Goal: Task Accomplishment & Management: Manage account settings

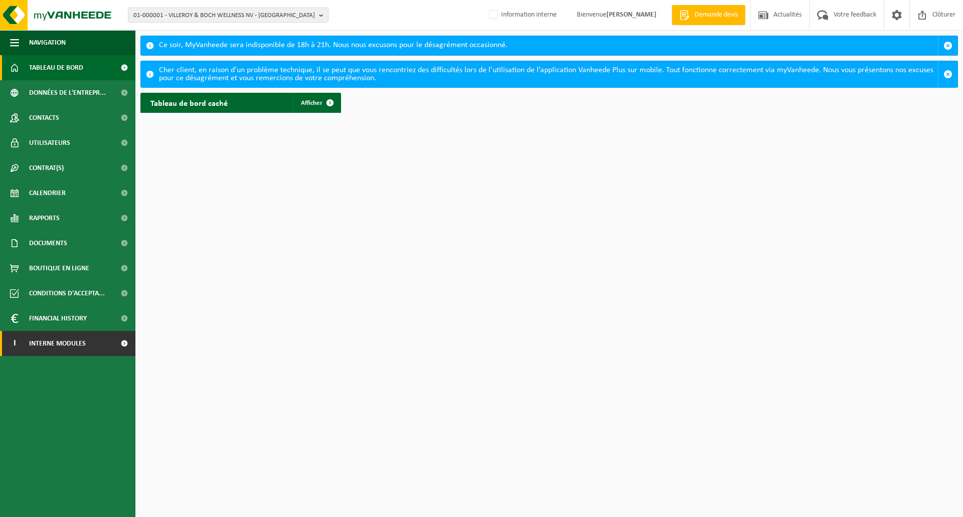
click at [124, 345] on span at bounding box center [124, 343] width 23 height 25
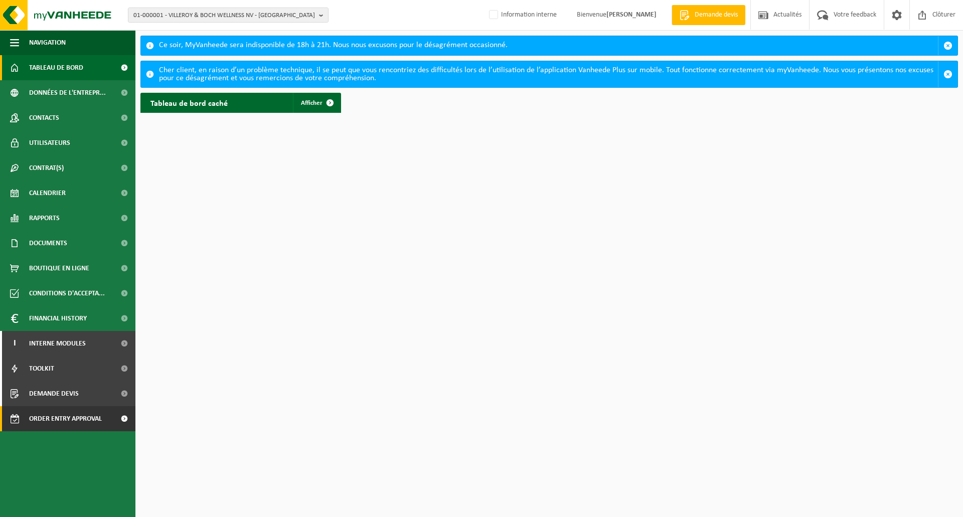
click at [99, 416] on span "Order entry approval" at bounding box center [65, 418] width 73 height 25
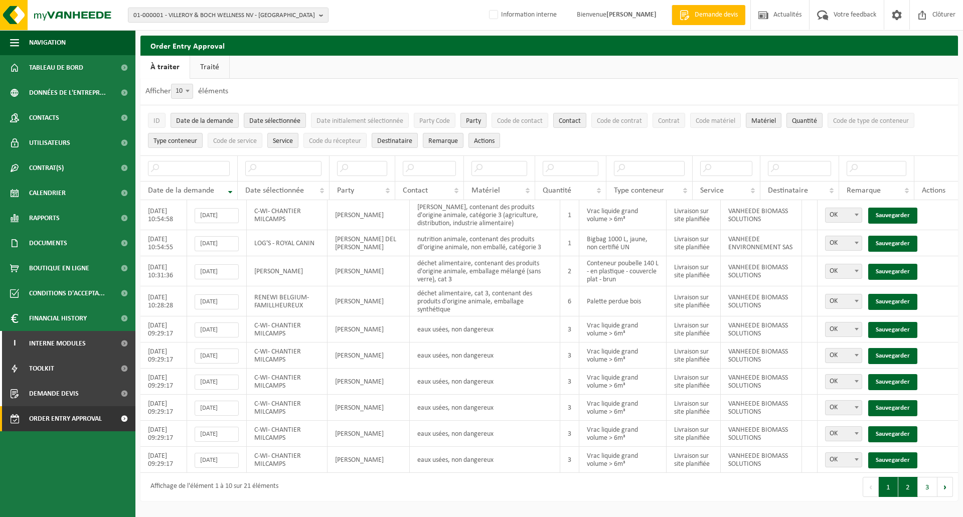
click at [908, 488] on button "2" at bounding box center [908, 487] width 20 height 20
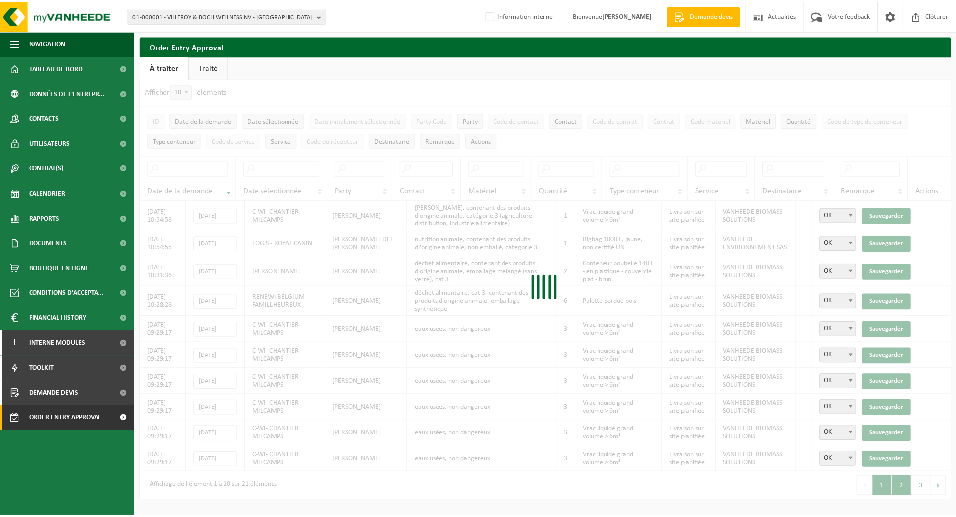
scroll to position [7, 0]
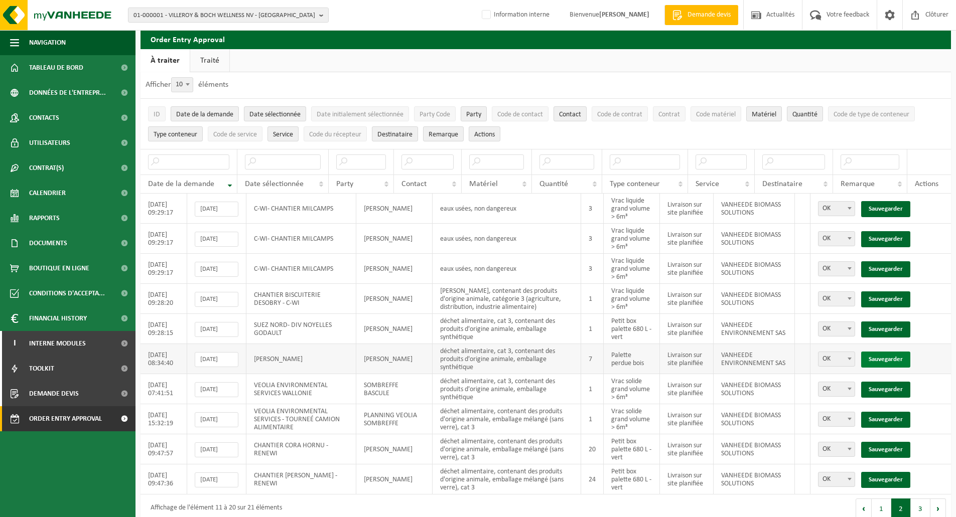
click at [885, 358] on link "Sauvegarder" at bounding box center [885, 360] width 49 height 16
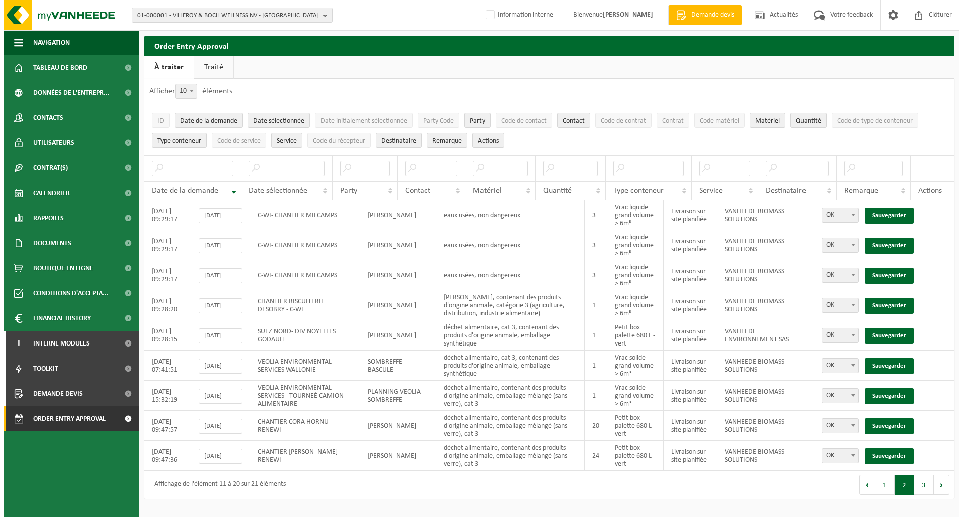
scroll to position [0, 0]
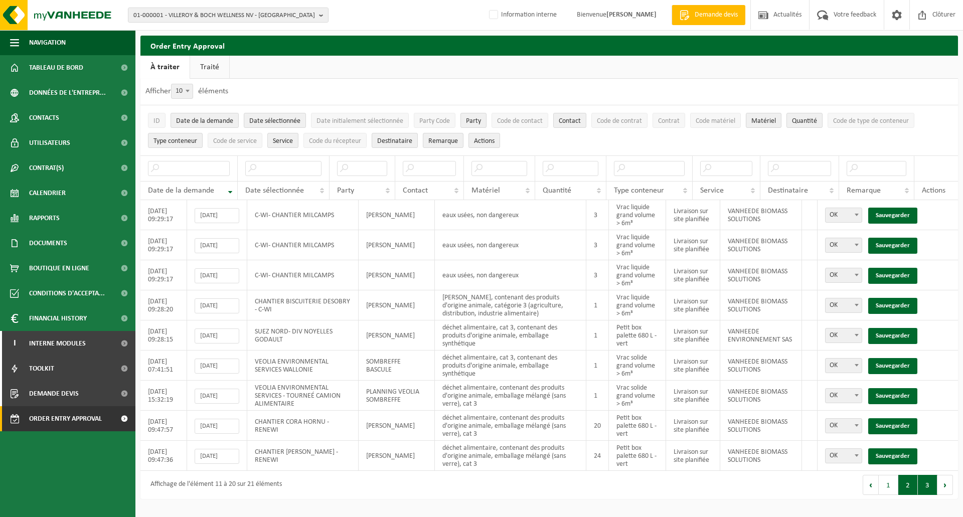
click at [925, 485] on button "3" at bounding box center [928, 485] width 20 height 20
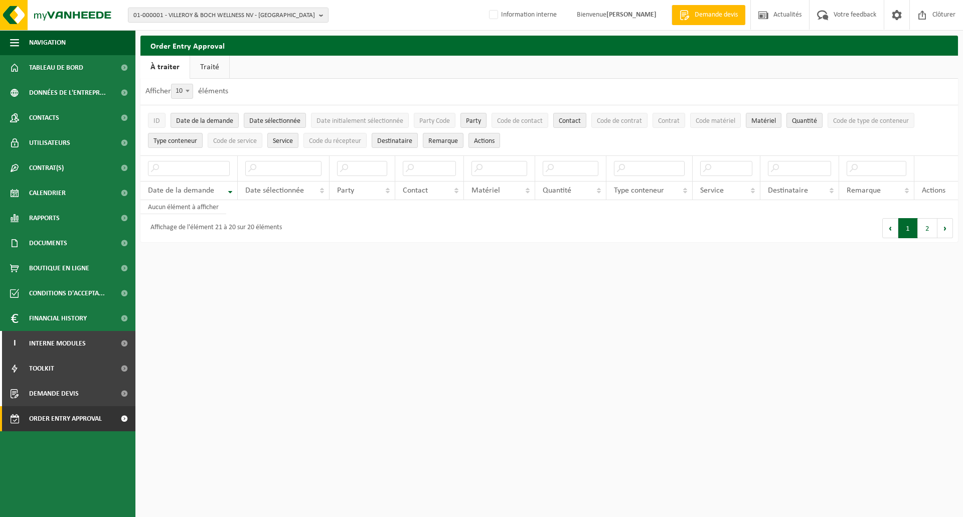
click at [909, 223] on button "1" at bounding box center [908, 228] width 20 height 20
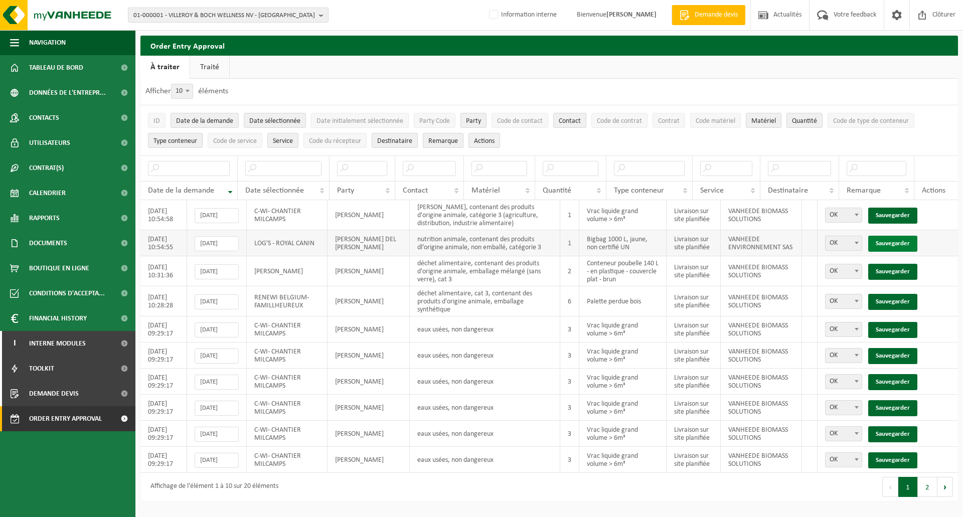
click at [914, 241] on link "Sauvegarder" at bounding box center [892, 244] width 49 height 16
